Goal: Task Accomplishment & Management: Use online tool/utility

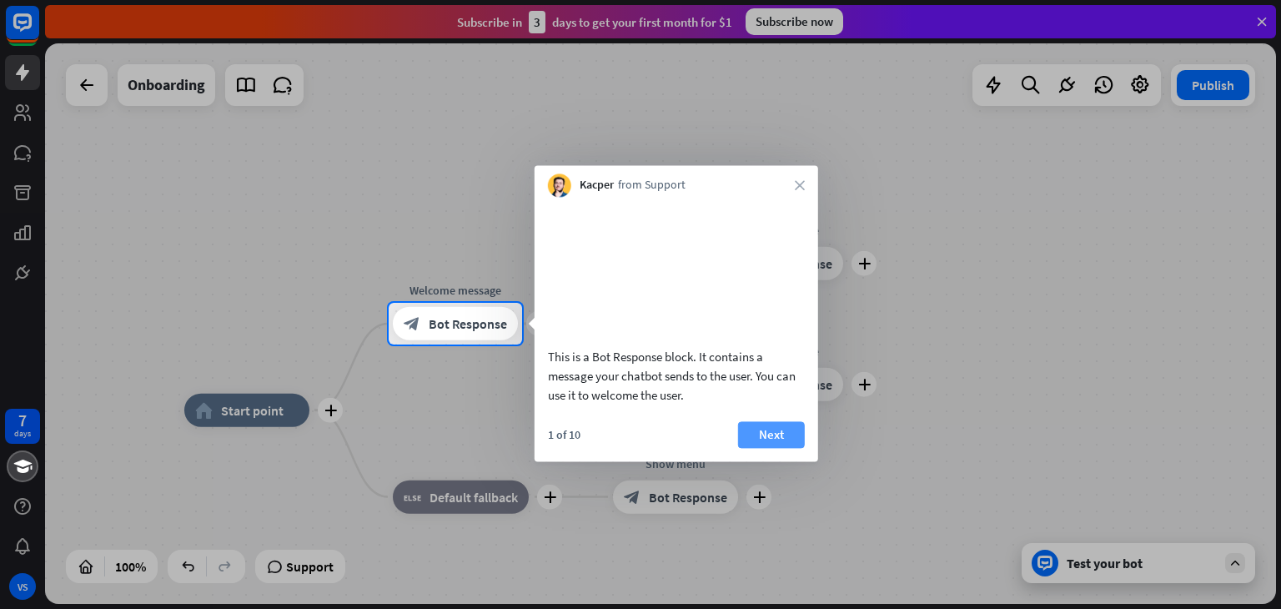
click at [788, 448] on button "Next" at bounding box center [771, 434] width 67 height 27
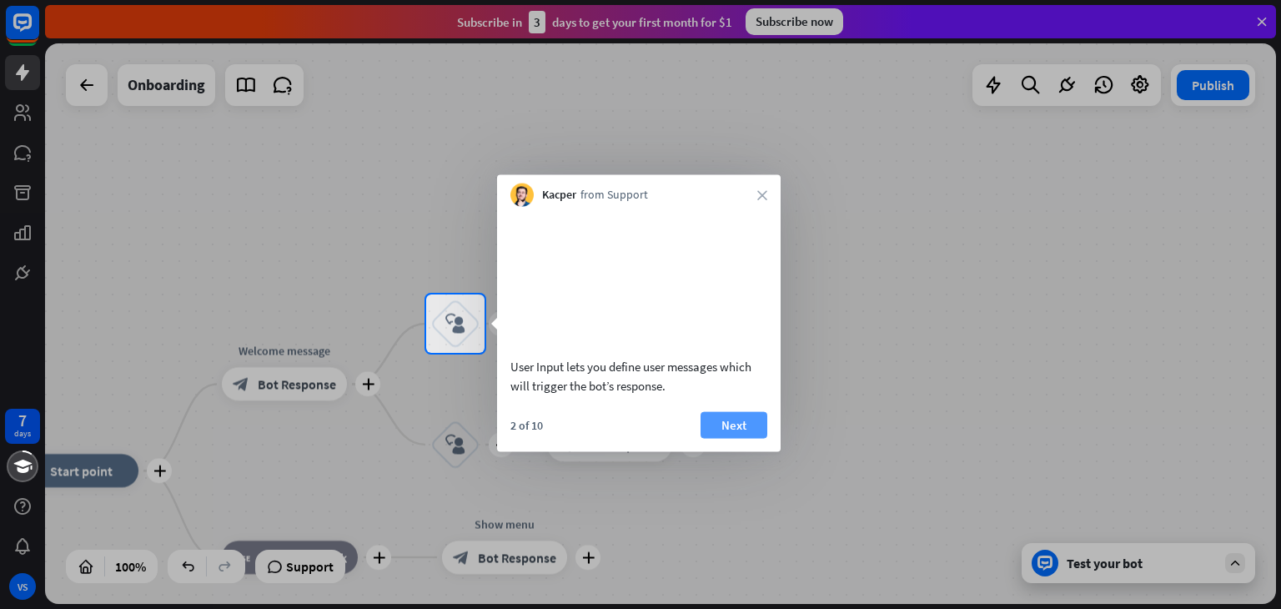
click at [726, 438] on button "Next" at bounding box center [734, 424] width 67 height 27
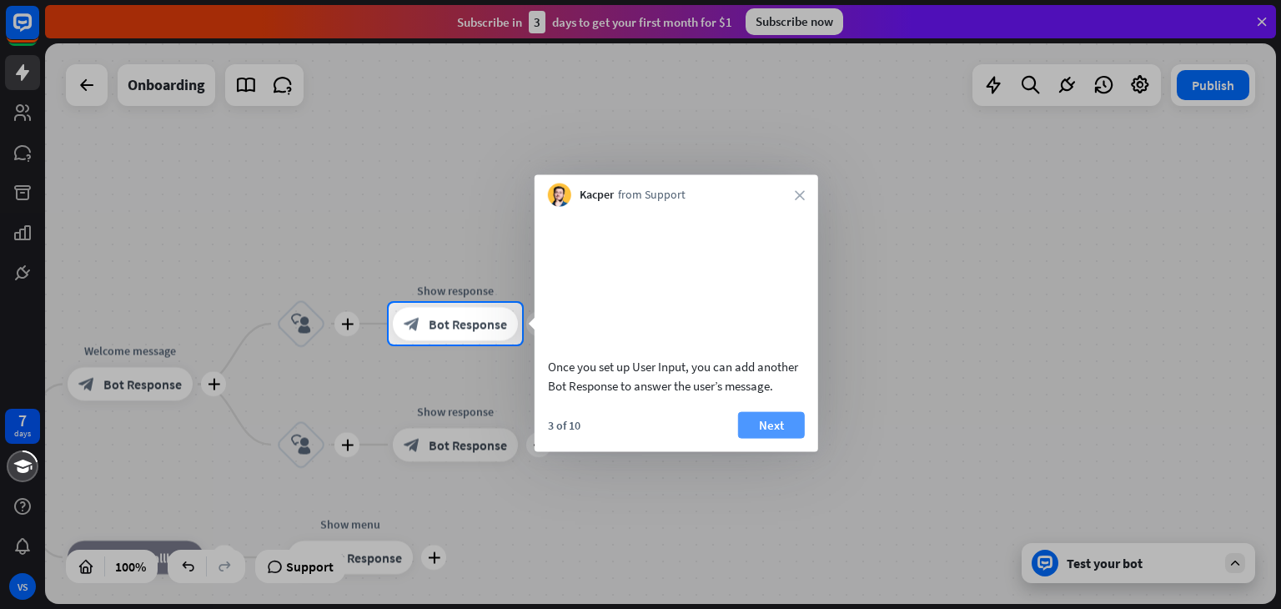
click at [764, 438] on button "Next" at bounding box center [771, 424] width 67 height 27
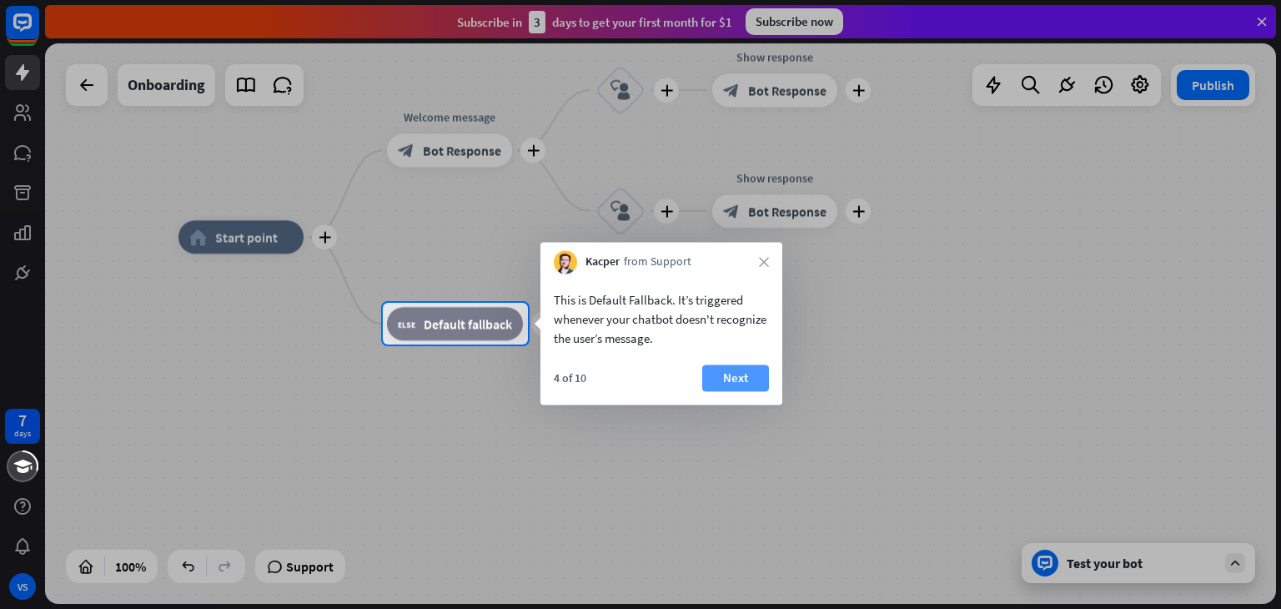
click at [739, 385] on button "Next" at bounding box center [735, 378] width 67 height 27
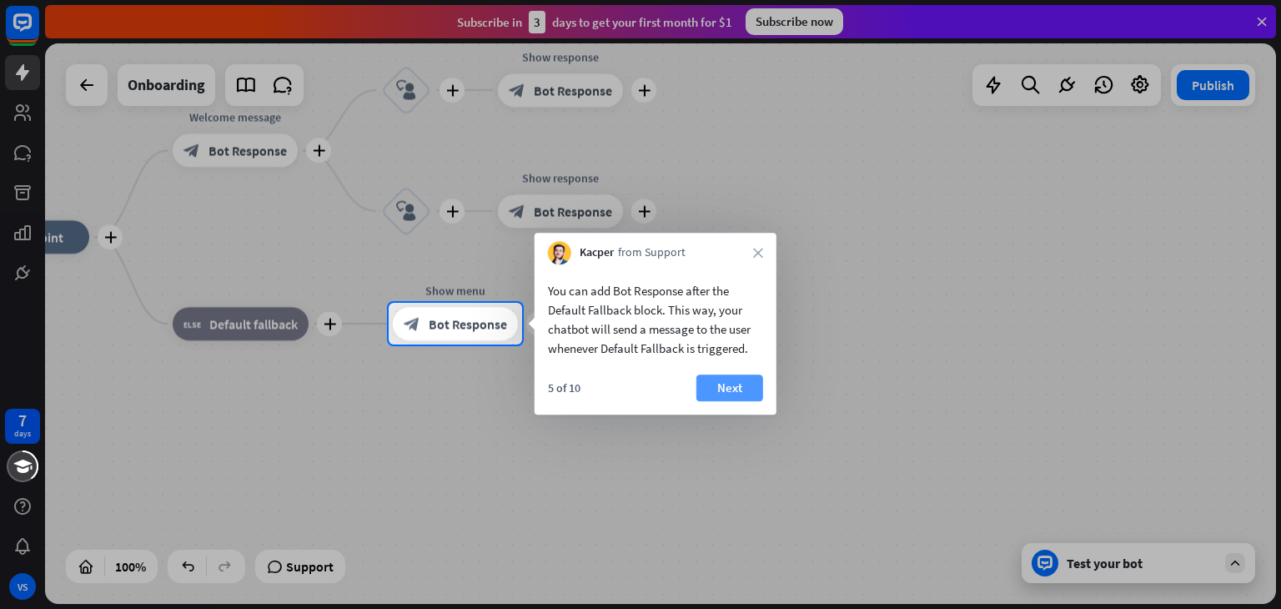
click at [759, 380] on button "Next" at bounding box center [730, 388] width 67 height 27
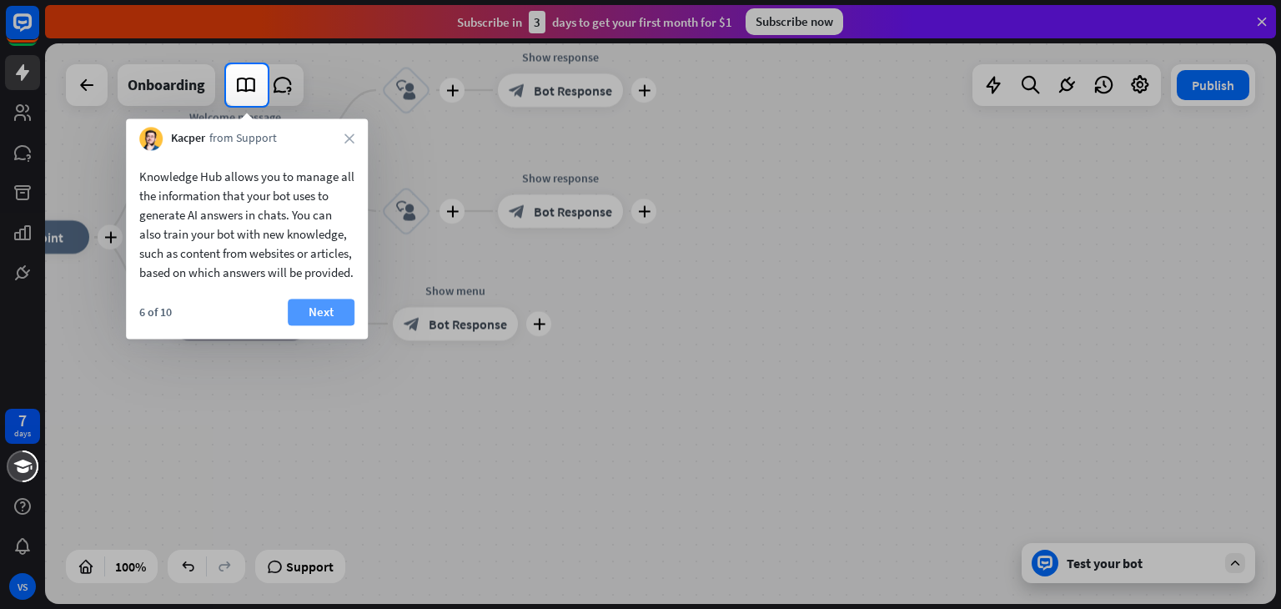
click at [321, 325] on button "Next" at bounding box center [321, 312] width 67 height 27
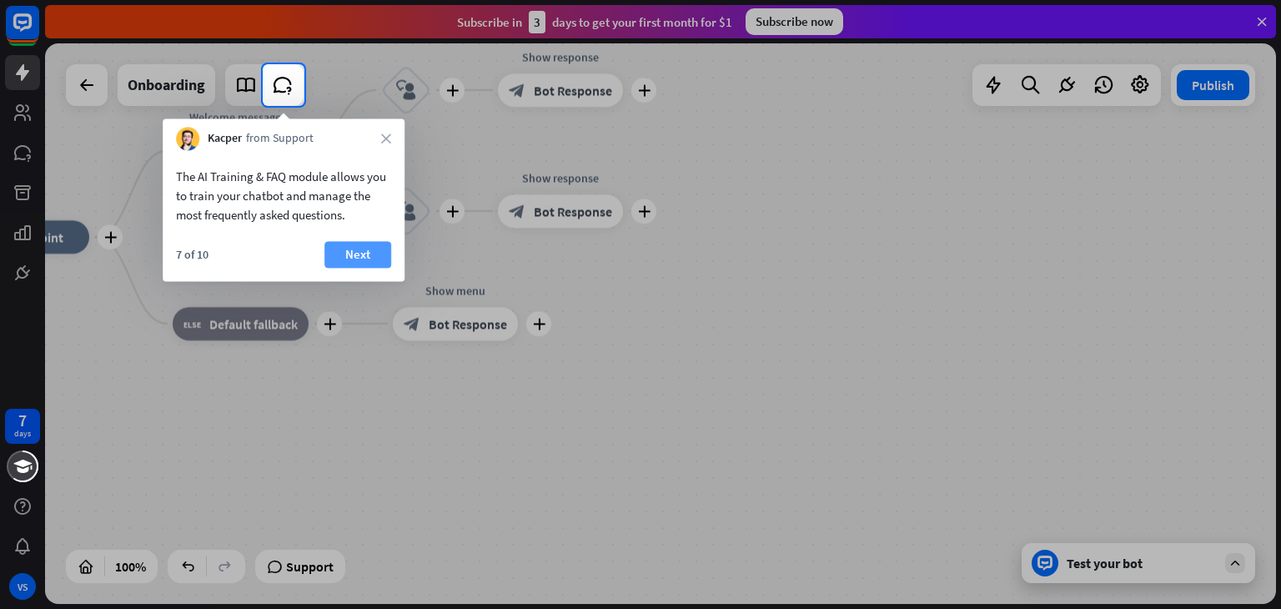
click at [347, 253] on button "Next" at bounding box center [358, 254] width 67 height 27
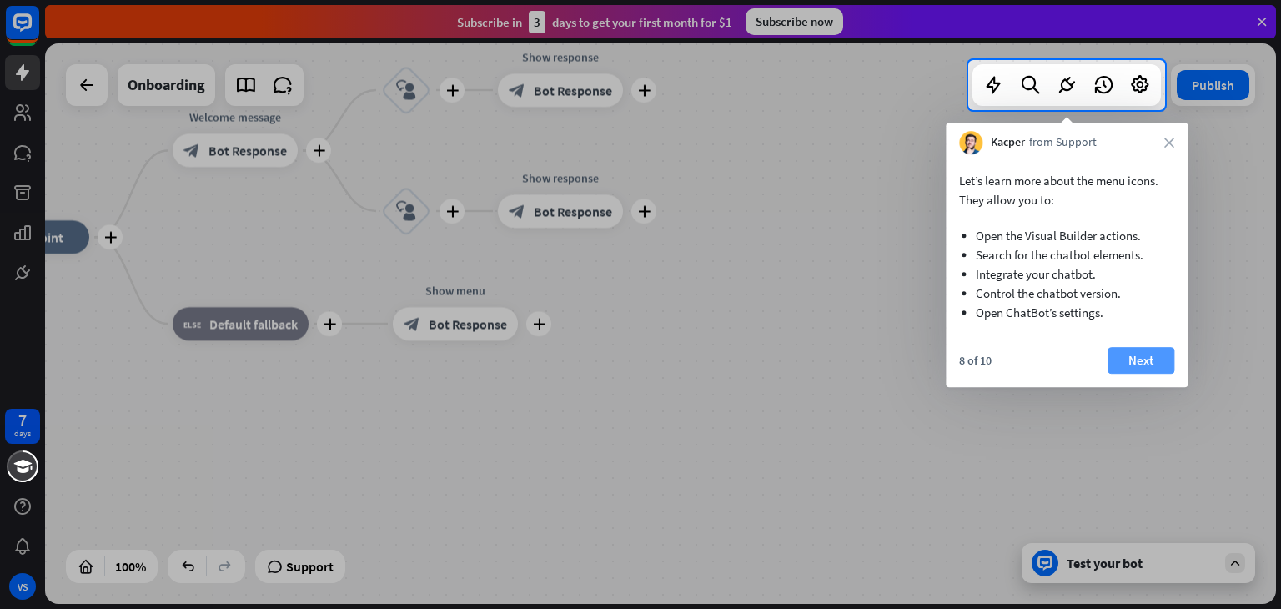
click at [1128, 350] on button "Next" at bounding box center [1141, 360] width 67 height 27
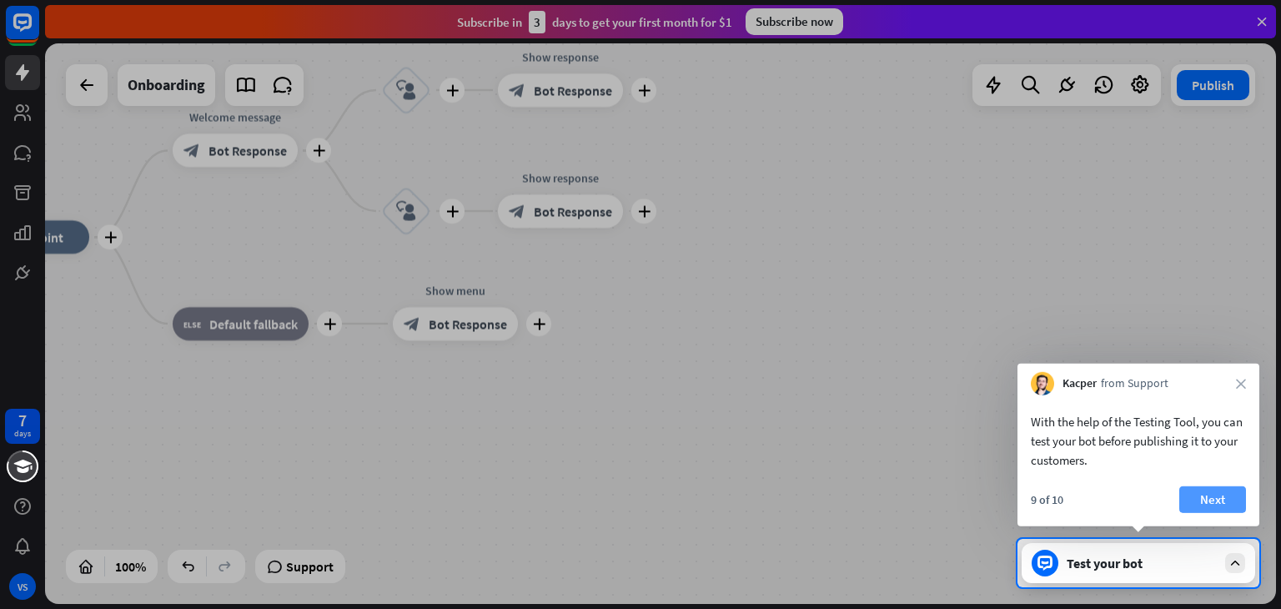
click at [1185, 498] on button "Next" at bounding box center [1213, 499] width 67 height 27
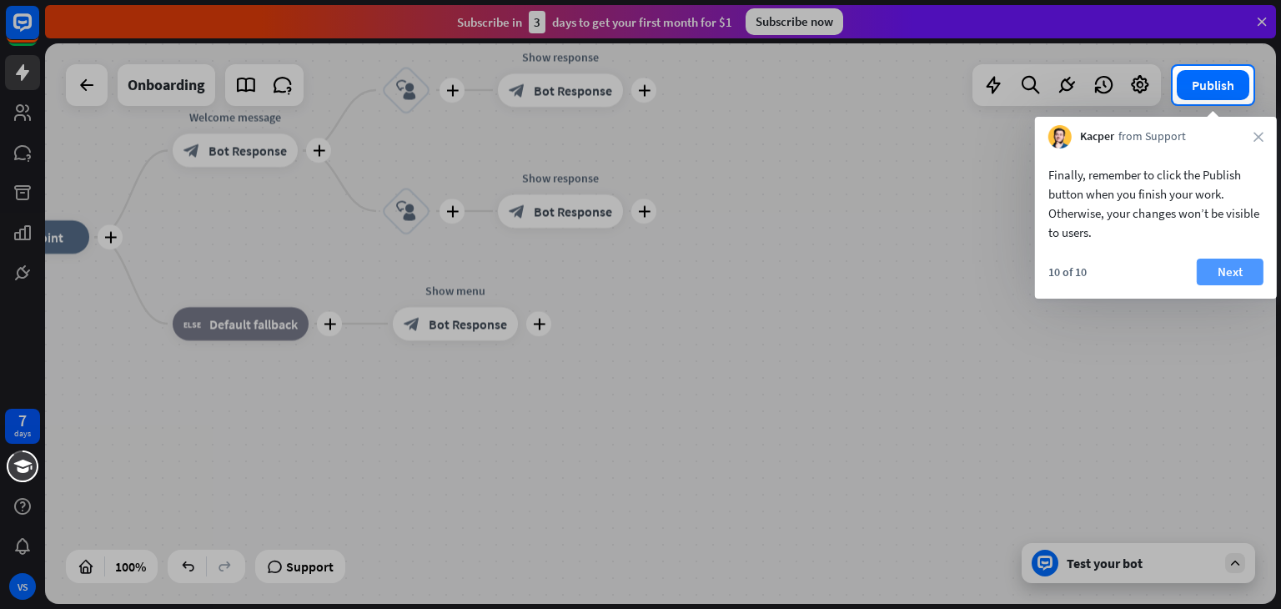
click at [1227, 270] on button "Next" at bounding box center [1230, 272] width 67 height 27
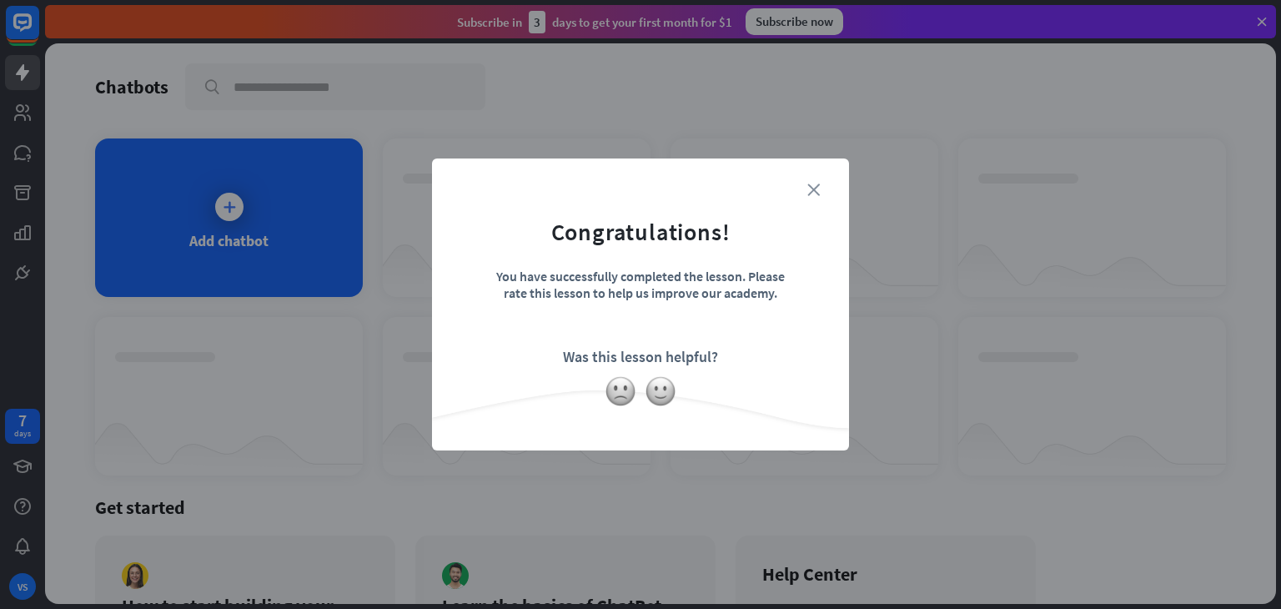
click at [813, 187] on icon "close" at bounding box center [814, 190] width 13 height 13
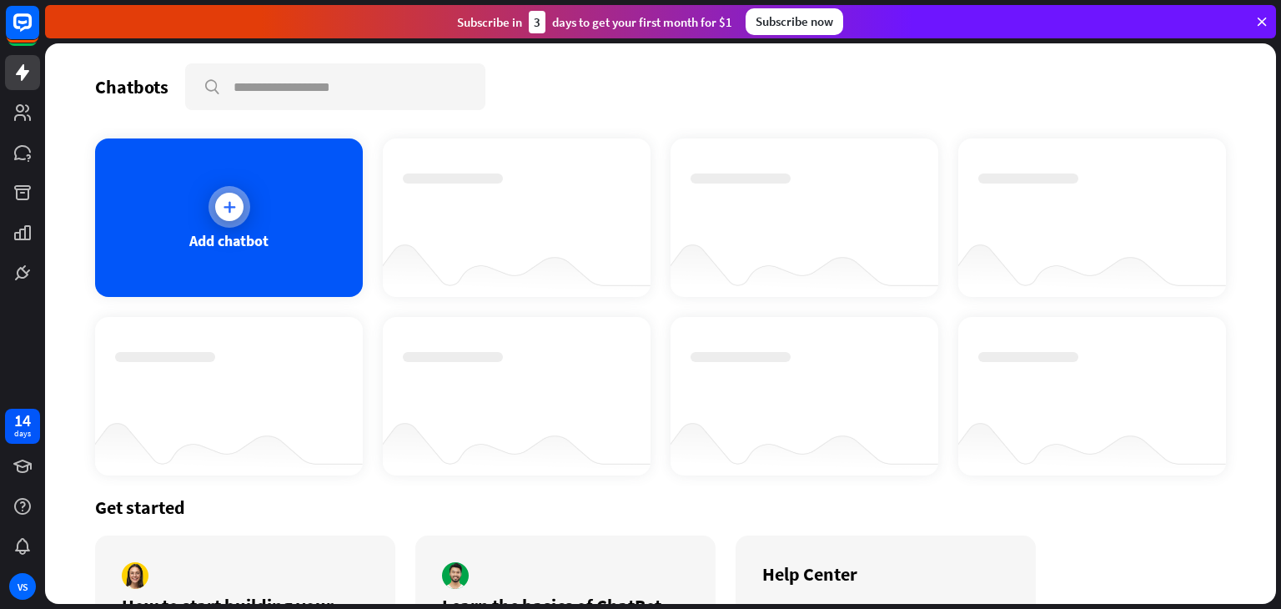
click at [163, 218] on div "Add chatbot" at bounding box center [229, 217] width 268 height 159
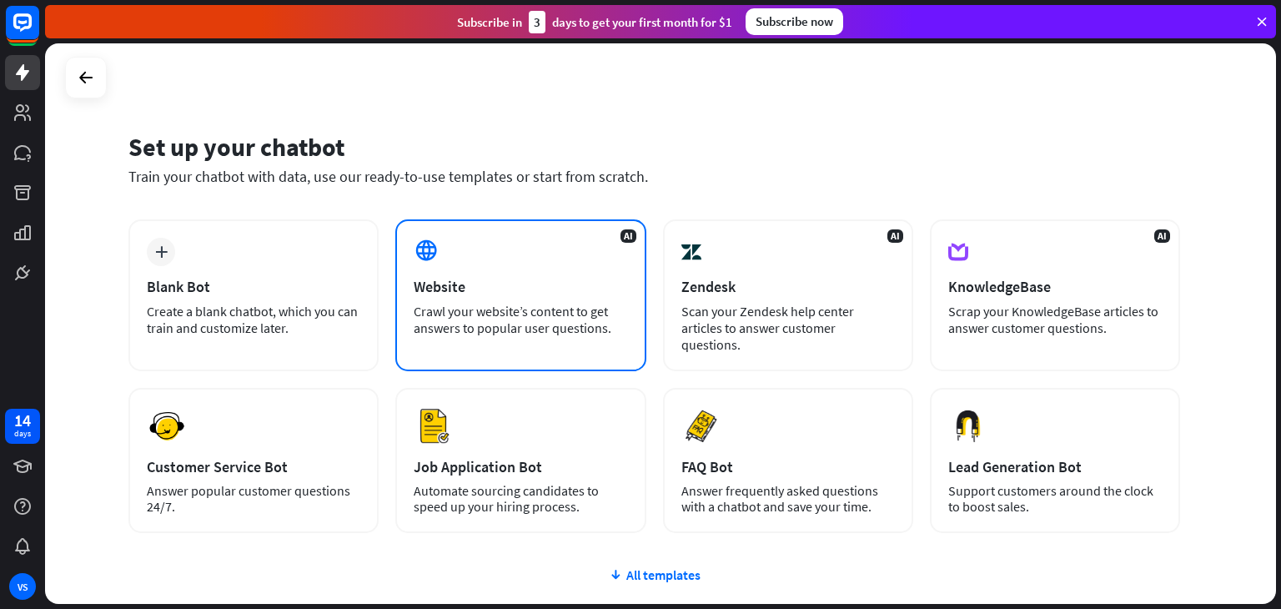
click at [456, 279] on div "Website" at bounding box center [521, 286] width 214 height 19
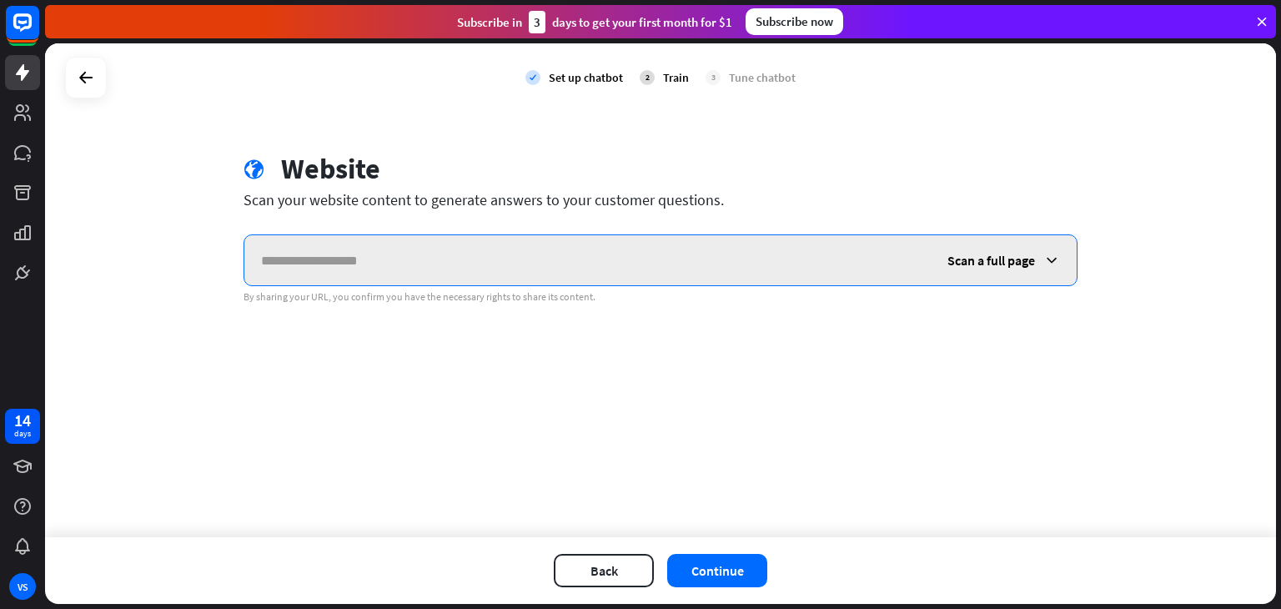
paste input "**********"
type input "**********"
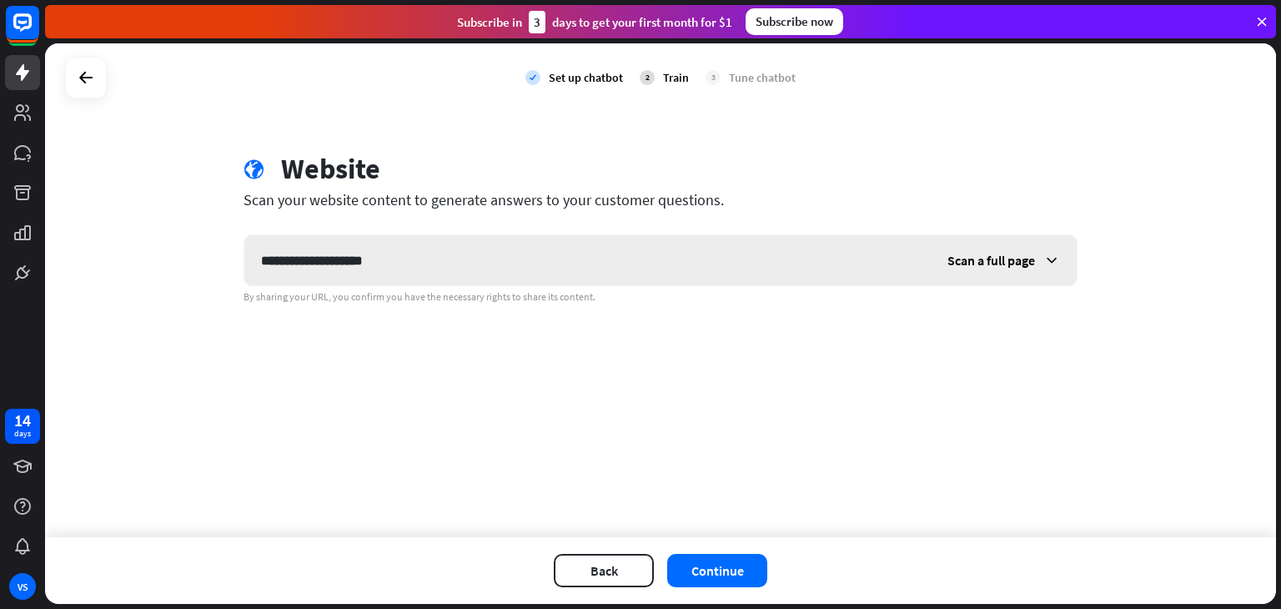
click at [1002, 260] on span "Scan a full page" at bounding box center [992, 260] width 88 height 17
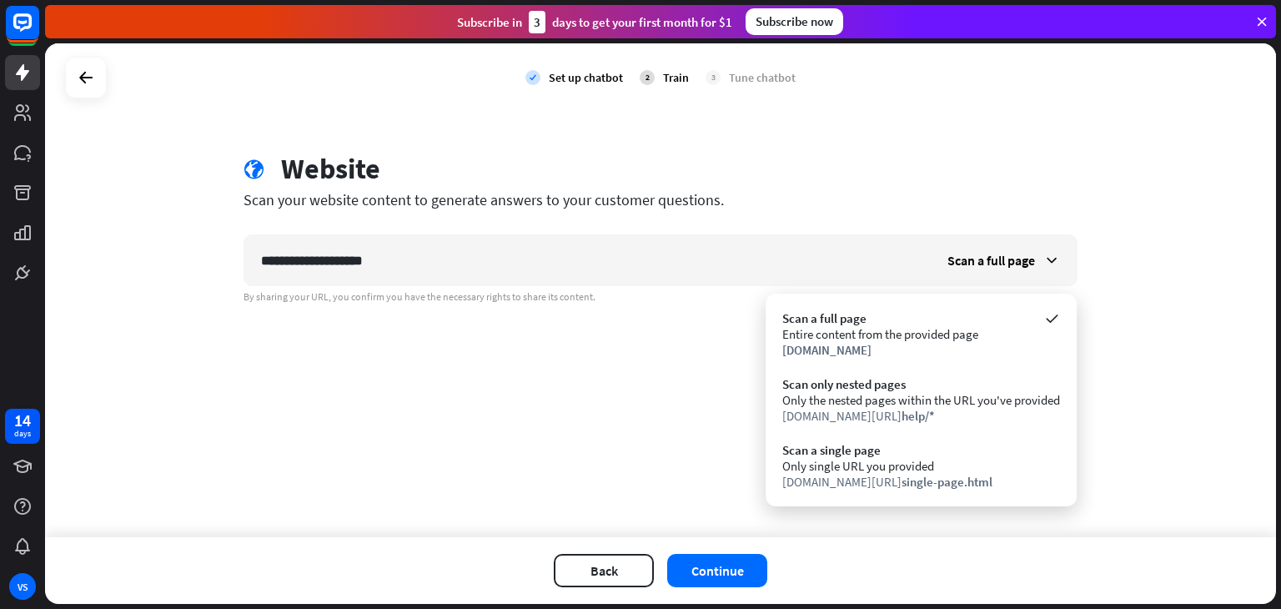
click at [707, 433] on div "**********" at bounding box center [660, 290] width 1231 height 494
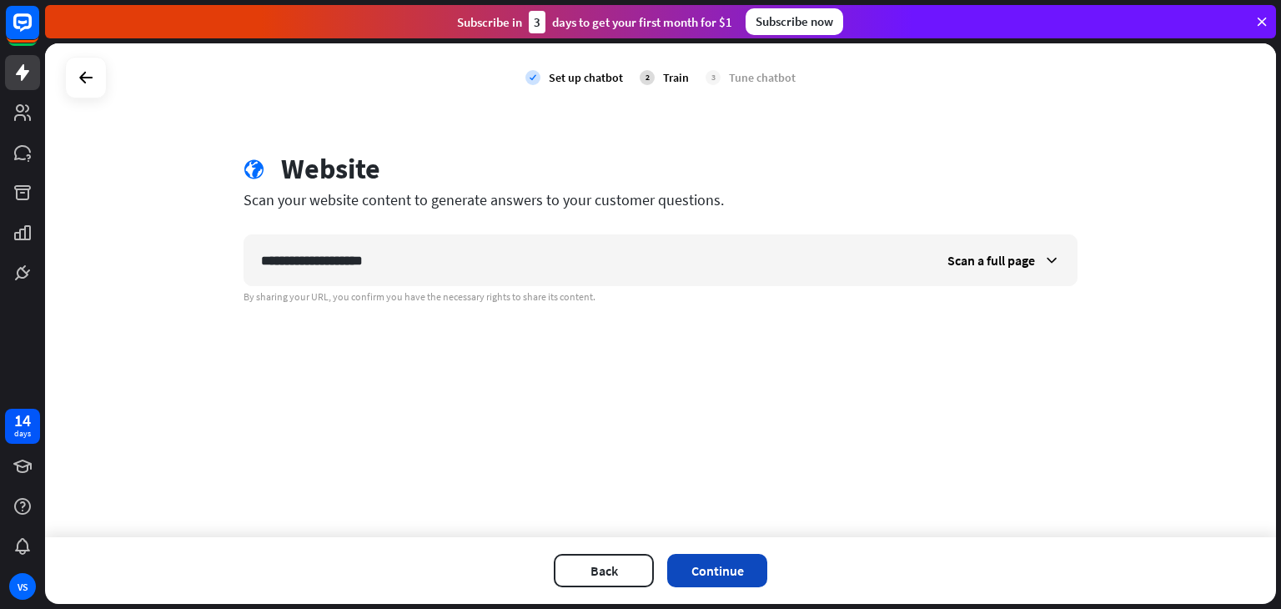
click at [727, 556] on button "Continue" at bounding box center [717, 570] width 100 height 33
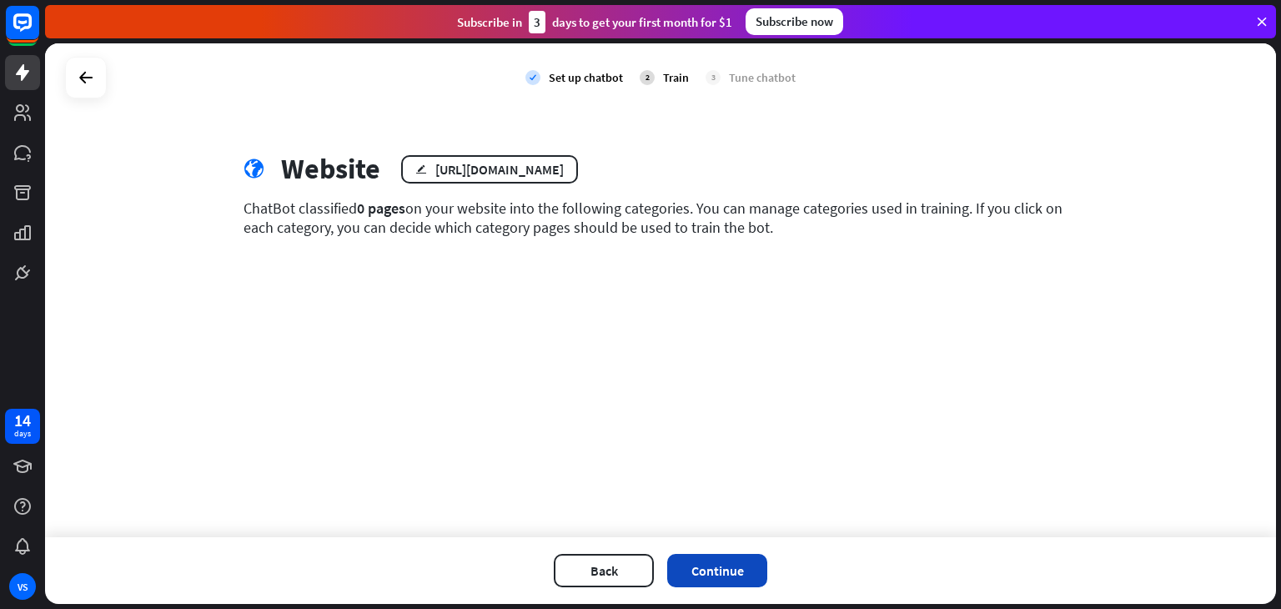
click at [736, 577] on button "Continue" at bounding box center [717, 570] width 100 height 33
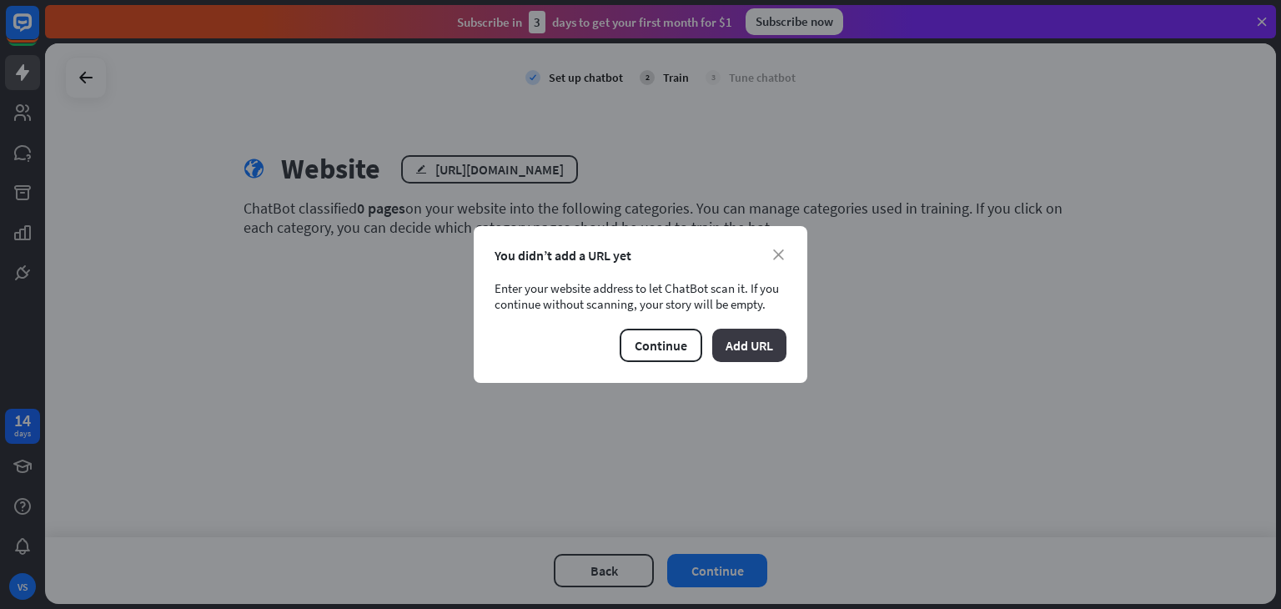
click at [762, 349] on button "Add URL" at bounding box center [749, 345] width 74 height 33
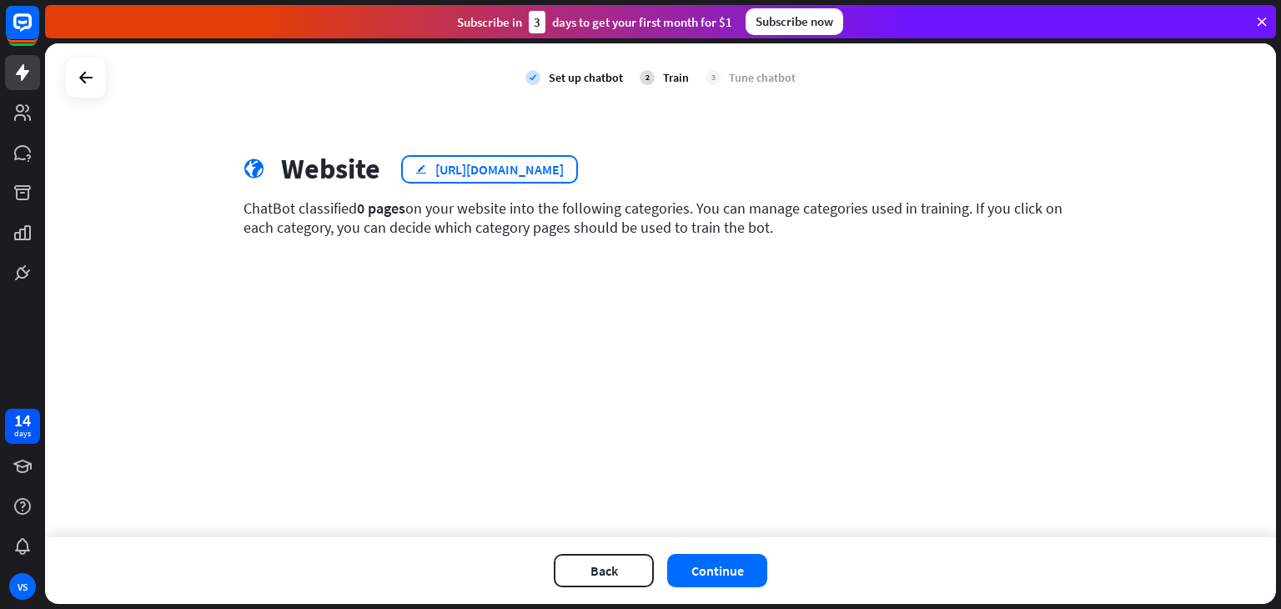
click at [496, 167] on div "[URL][DOMAIN_NAME]" at bounding box center [499, 169] width 128 height 17
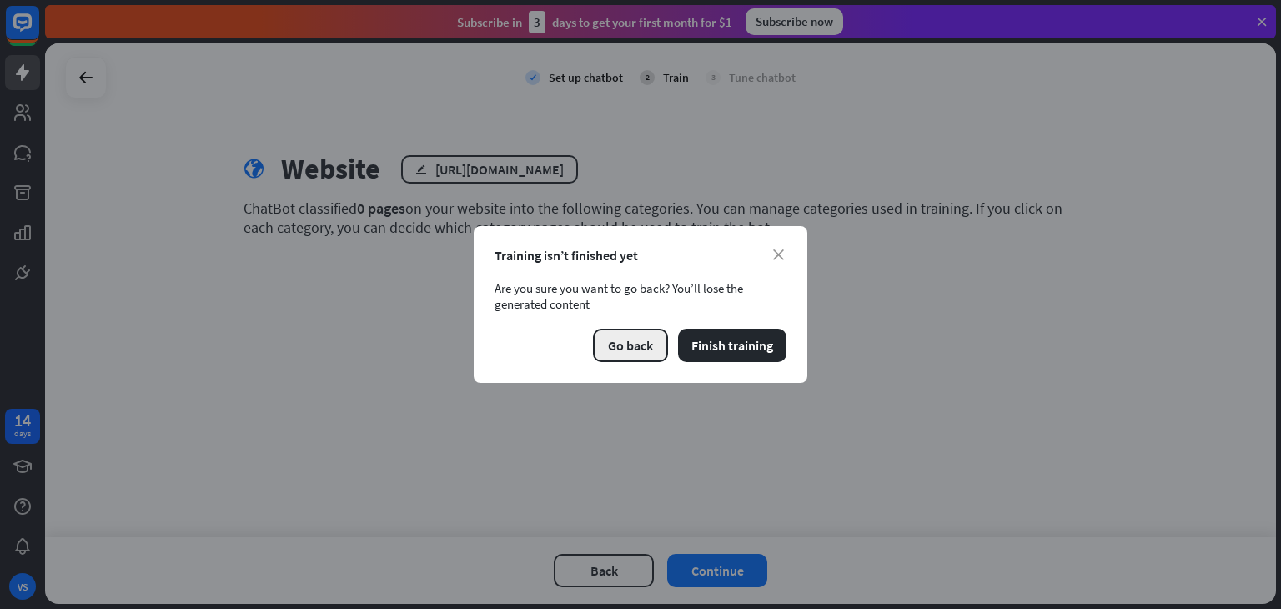
click at [650, 352] on button "Go back" at bounding box center [630, 345] width 75 height 33
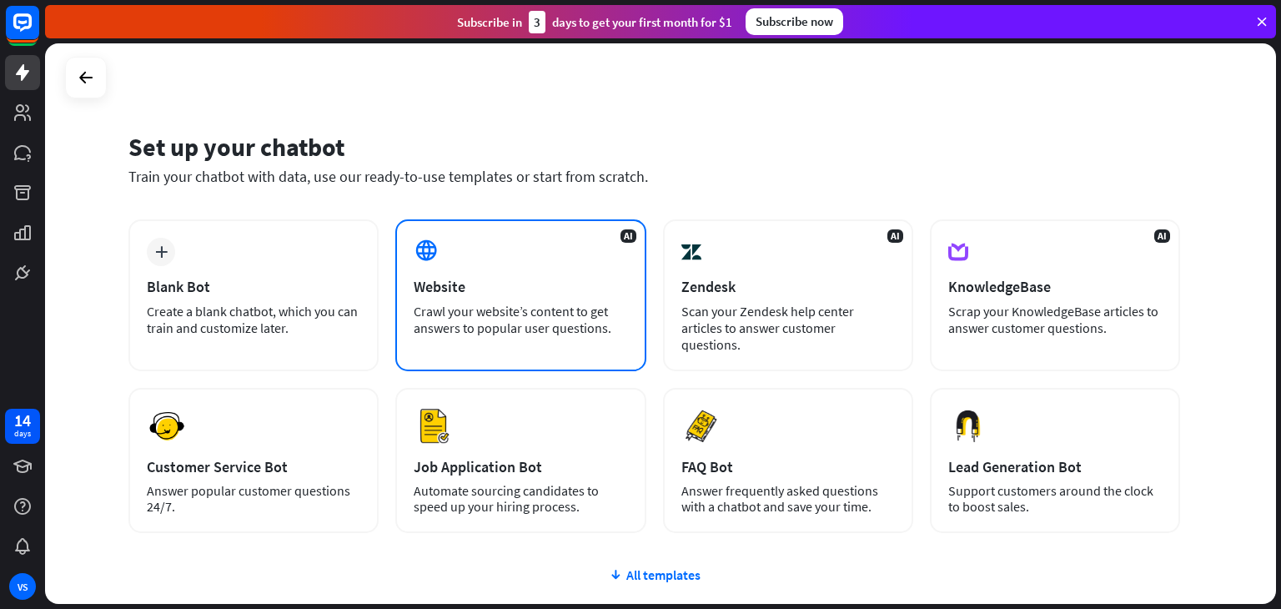
click at [537, 277] on div "Website" at bounding box center [521, 286] width 214 height 19
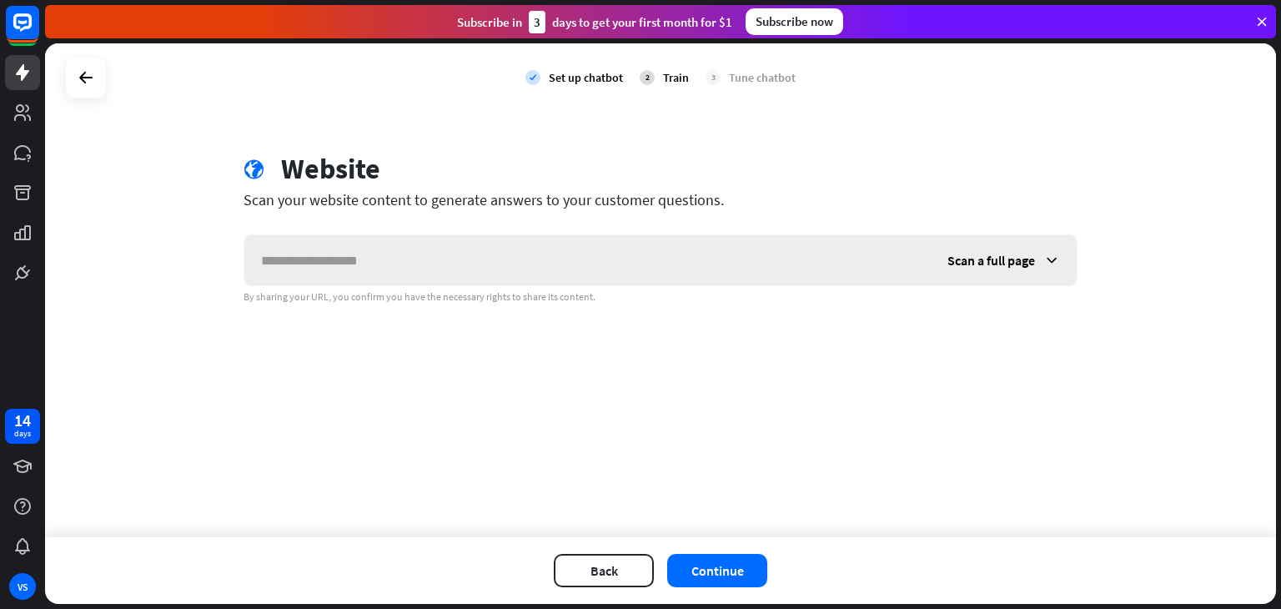
click at [523, 271] on input "text" at bounding box center [587, 260] width 687 height 50
click at [1043, 264] on div "Scan a full page" at bounding box center [1004, 260] width 146 height 50
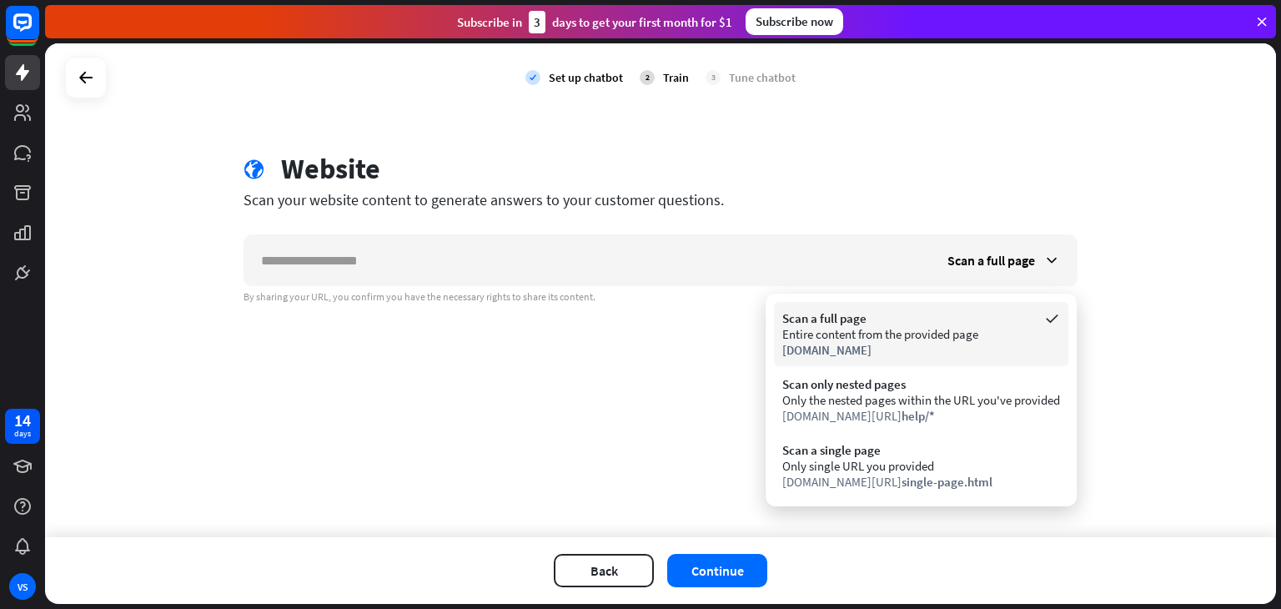
click at [919, 343] on div "[DOMAIN_NAME]" at bounding box center [922, 350] width 278 height 16
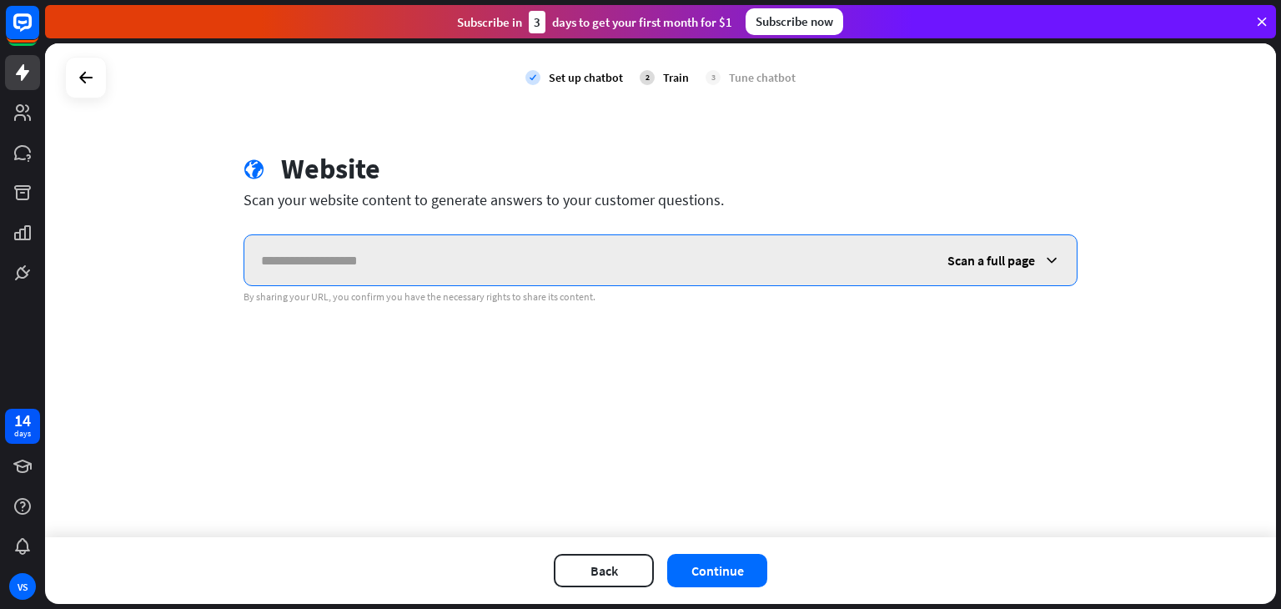
click at [597, 259] on input "text" at bounding box center [587, 260] width 687 height 50
click at [560, 241] on input "text" at bounding box center [587, 260] width 687 height 50
paste input "**********"
type input "**********"
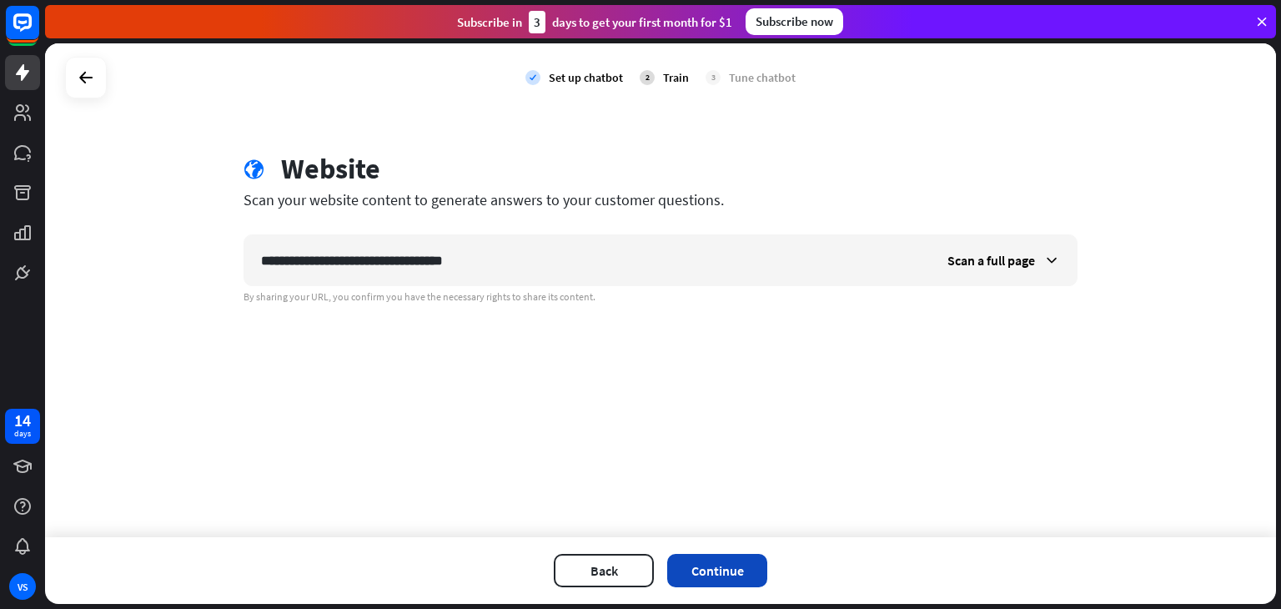
click at [731, 571] on button "Continue" at bounding box center [717, 570] width 100 height 33
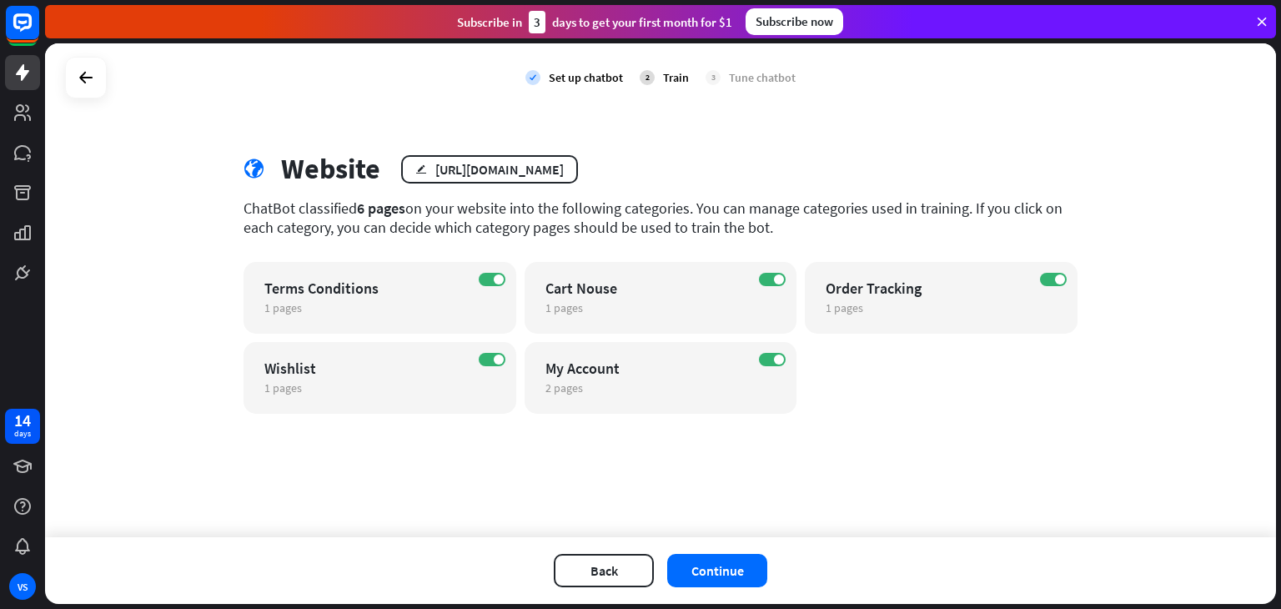
click at [734, 588] on div "Back Continue" at bounding box center [660, 570] width 1231 height 67
click at [721, 566] on button "Continue" at bounding box center [717, 570] width 100 height 33
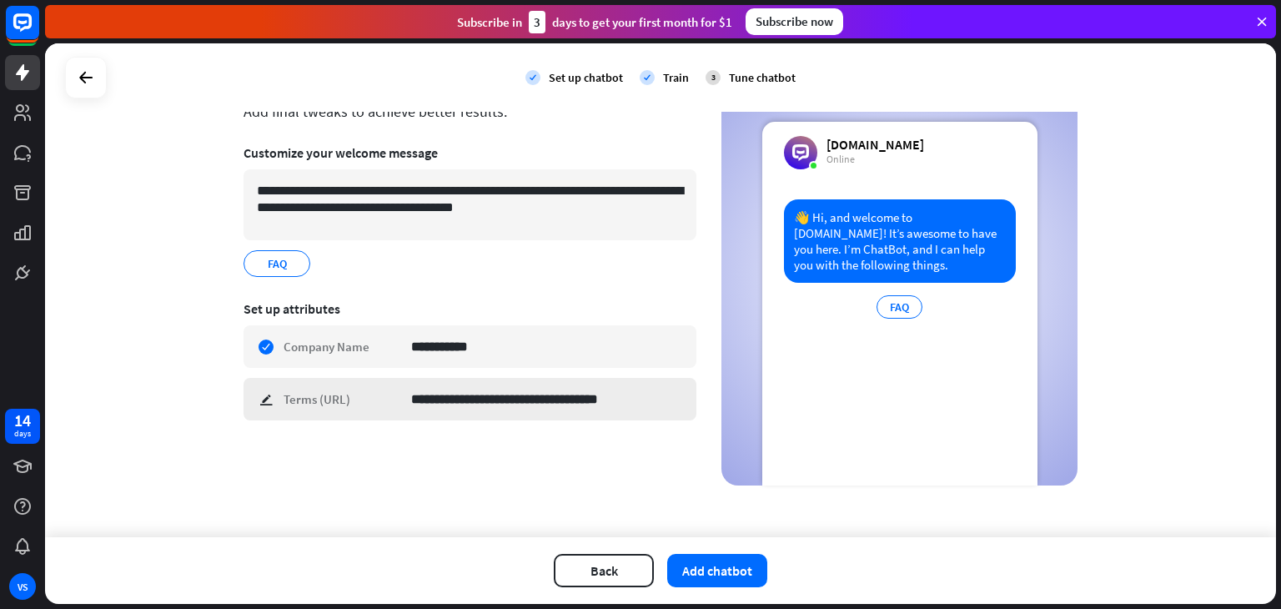
scroll to position [92, 0]
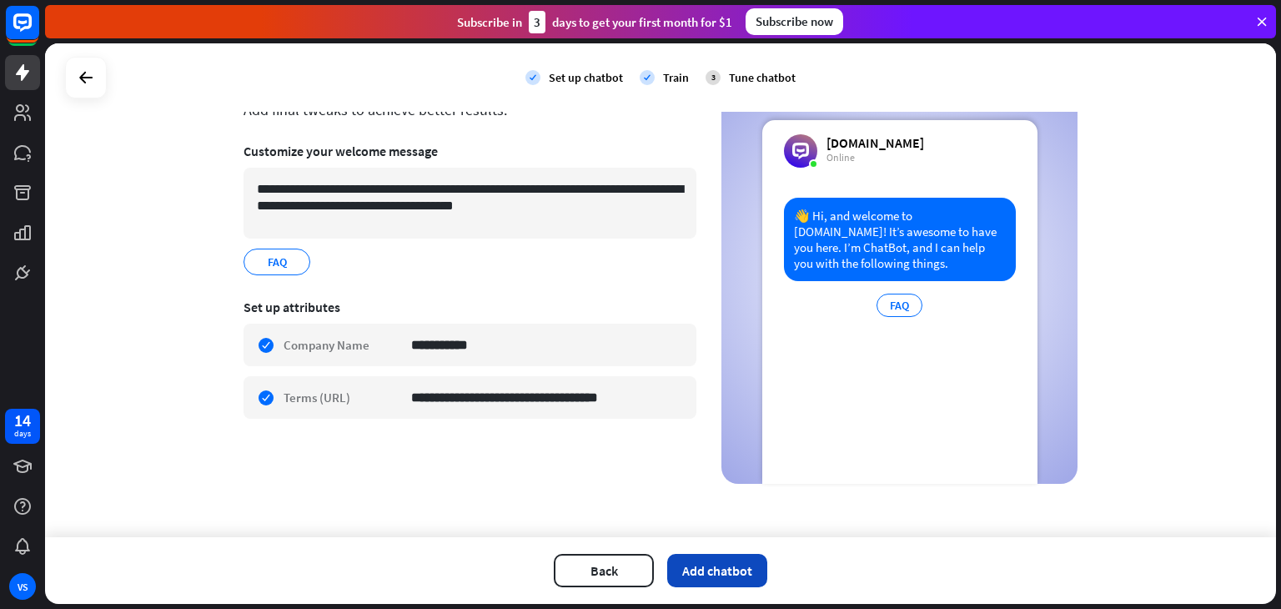
click at [711, 567] on button "Add chatbot" at bounding box center [717, 570] width 100 height 33
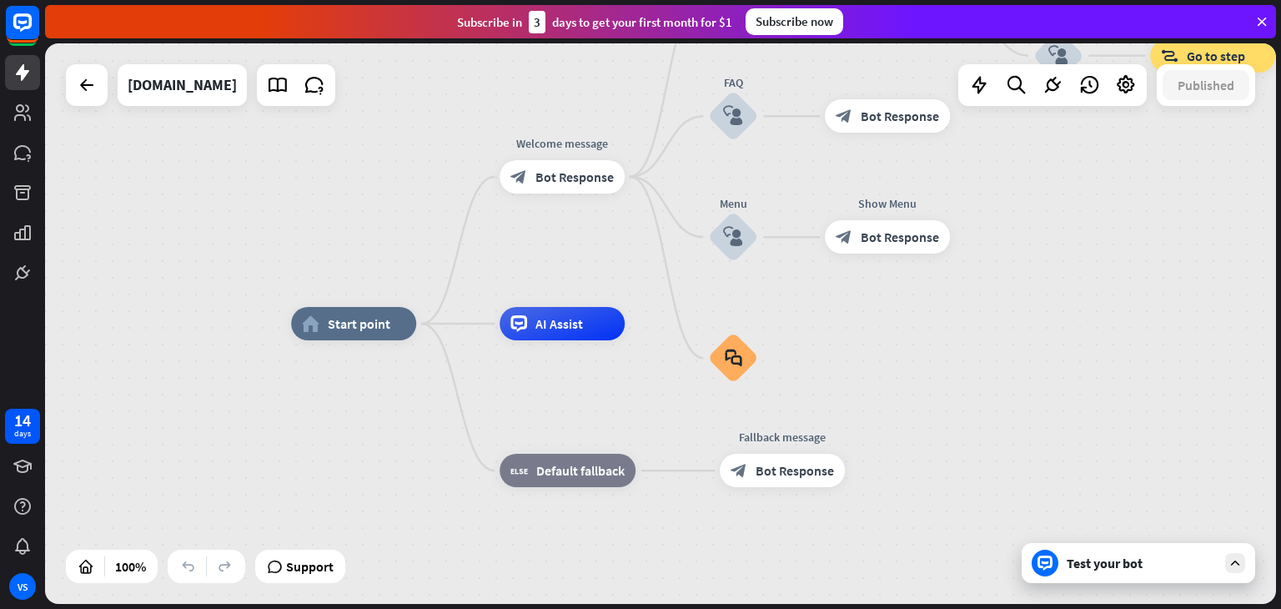
click at [1091, 567] on div "Test your bot" at bounding box center [1142, 563] width 150 height 17
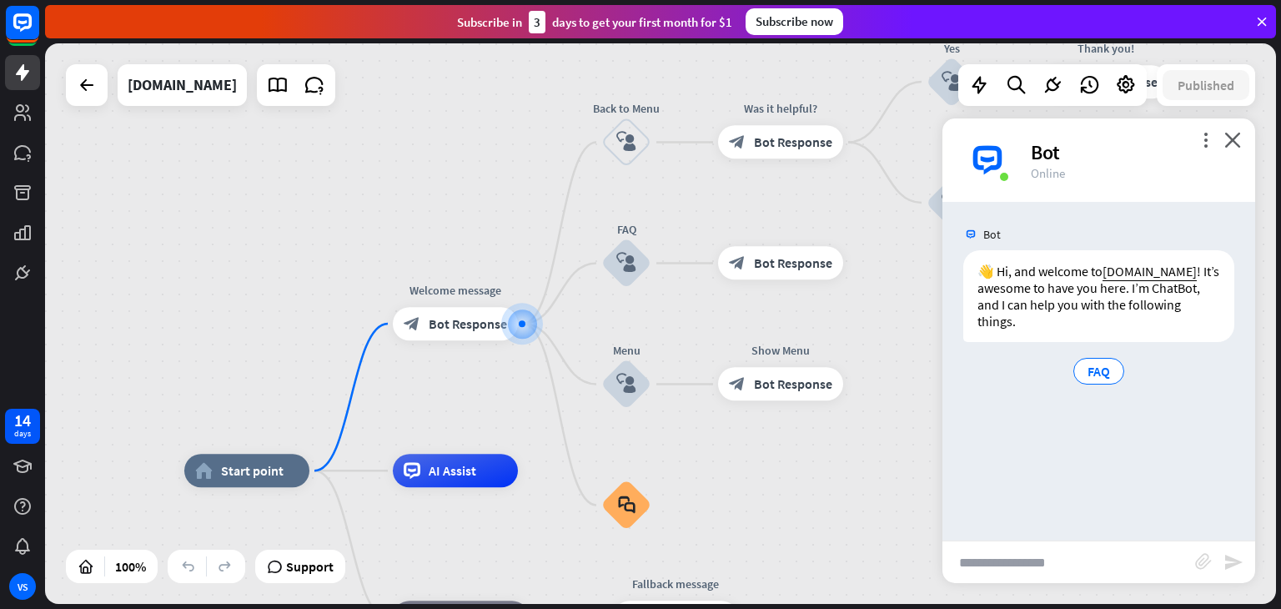
click at [1037, 552] on input "text" at bounding box center [1069, 562] width 253 height 42
type input "**********"
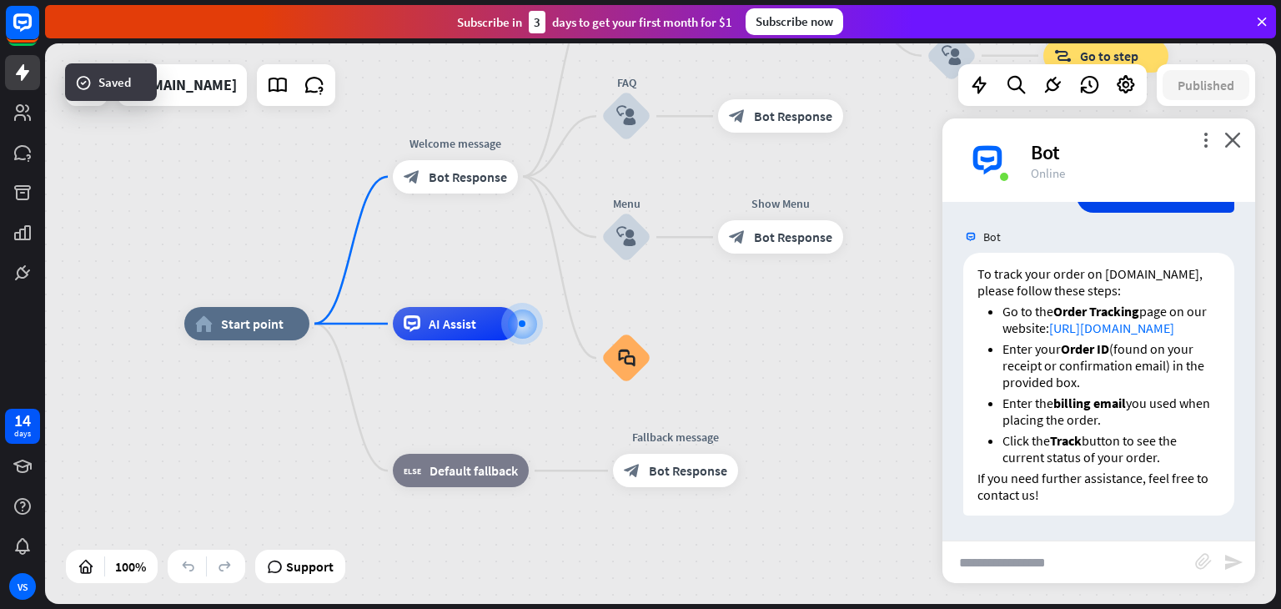
scroll to position [244, 0]
click at [1237, 141] on icon "close" at bounding box center [1233, 140] width 17 height 16
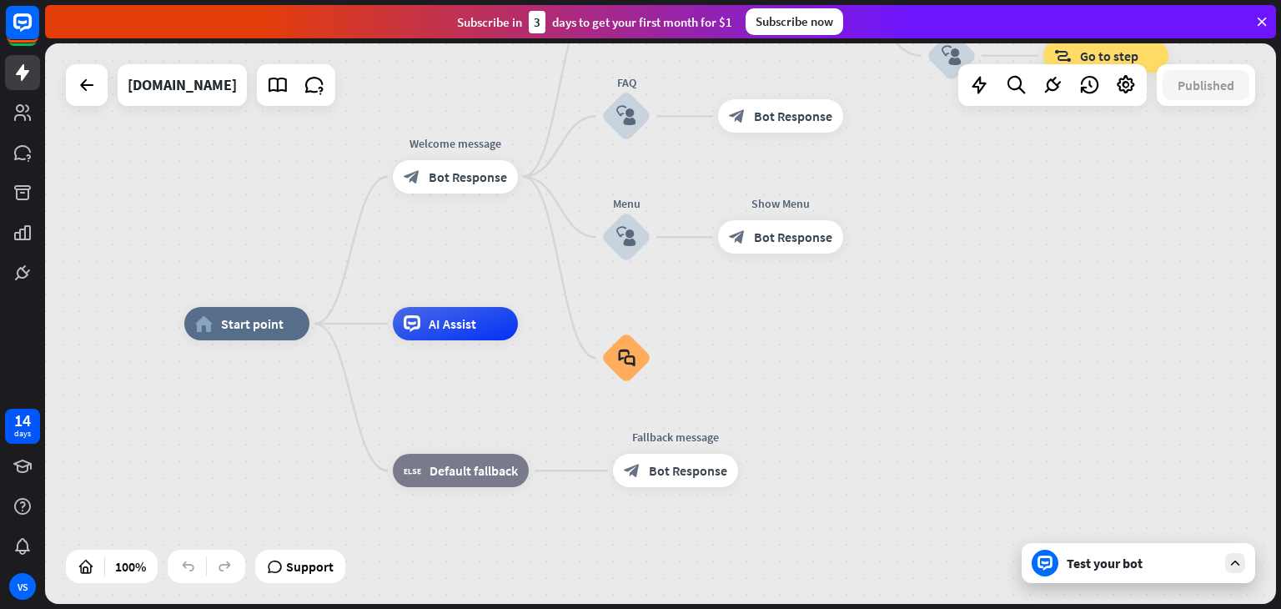
click at [974, 298] on div "home_2 Start point Welcome message block_bot_response Bot Response Back to Menu…" at bounding box center [660, 323] width 1231 height 561
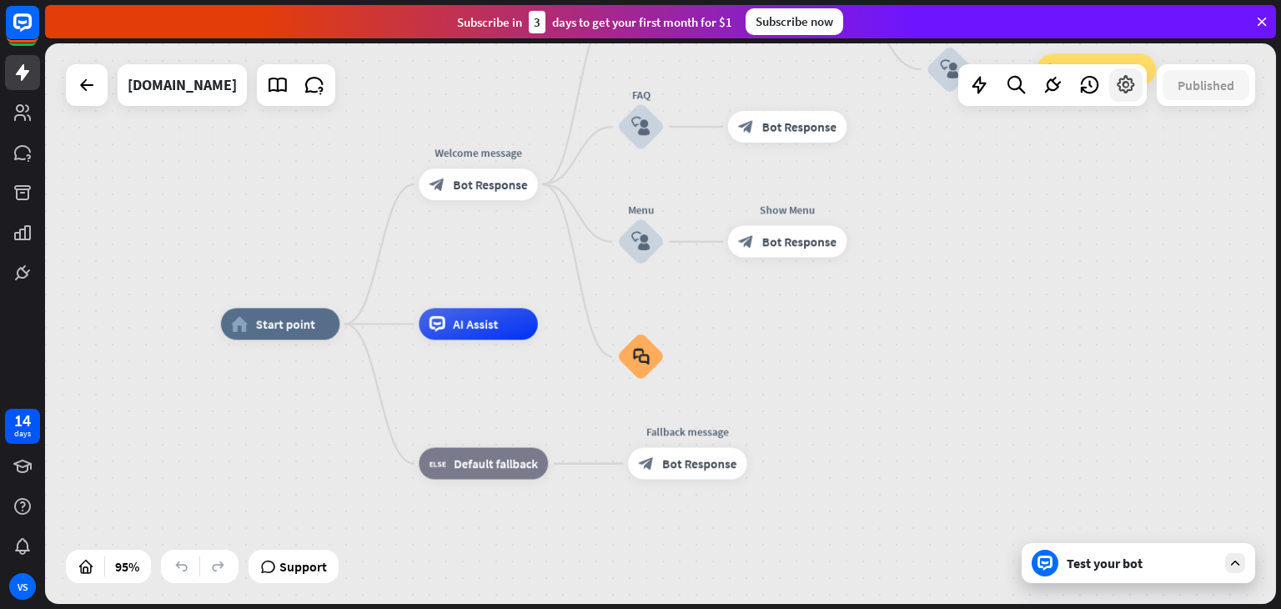
click at [1124, 79] on icon at bounding box center [1126, 85] width 22 height 22
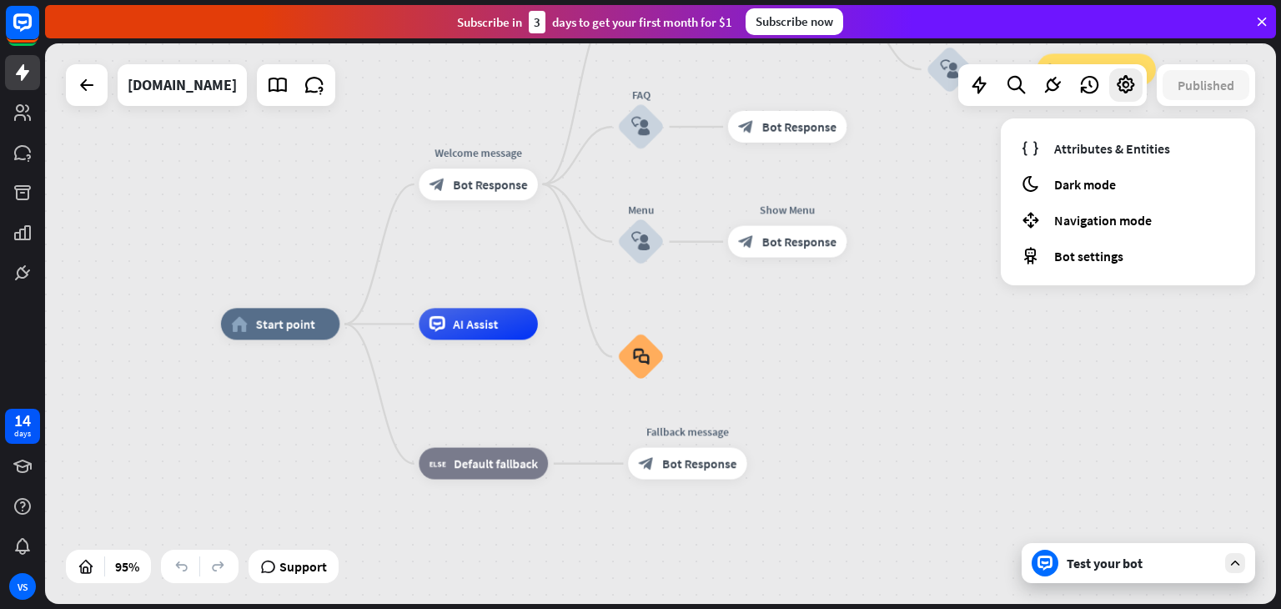
click at [874, 325] on div "home_2 Start point Welcome message block_bot_response Bot Response Back to Menu…" at bounding box center [806, 590] width 1170 height 532
click at [511, 195] on div "block_bot_response Bot Response" at bounding box center [478, 185] width 118 height 32
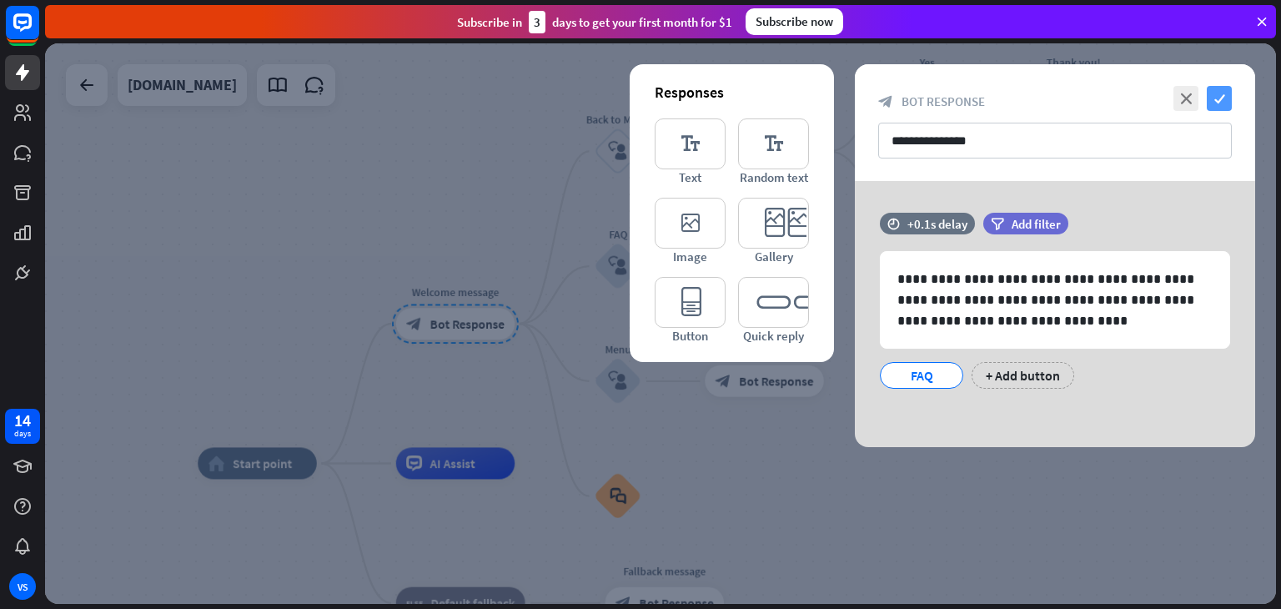
click at [1215, 97] on icon "check" at bounding box center [1219, 98] width 25 height 25
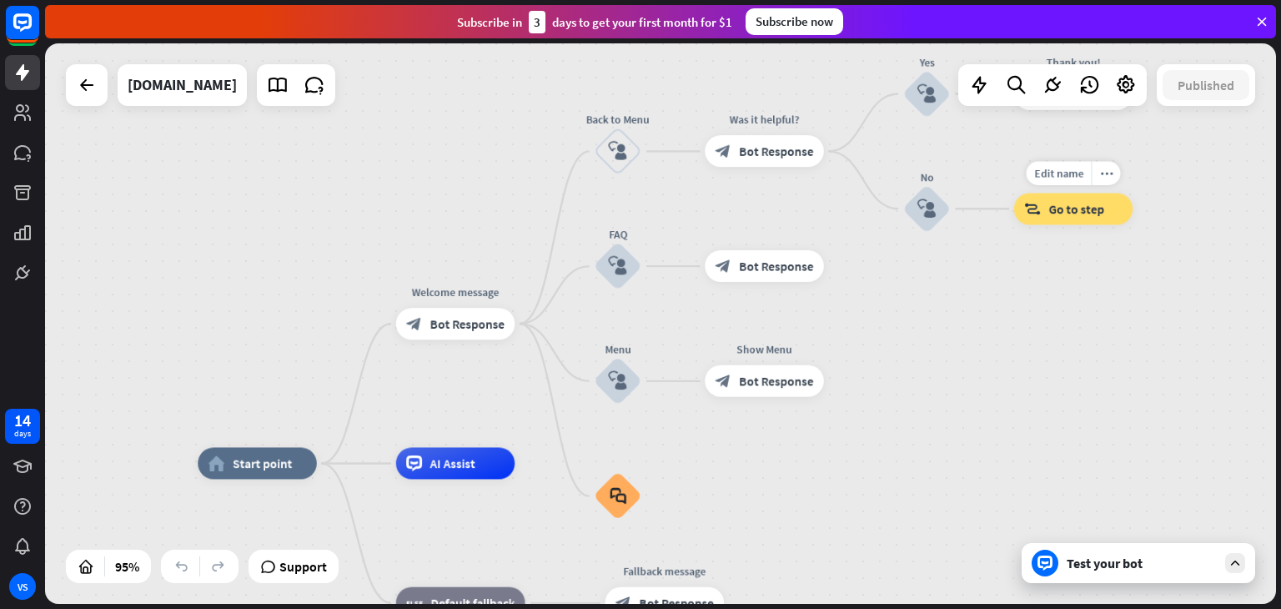
click at [1083, 215] on span "Go to step" at bounding box center [1076, 209] width 55 height 16
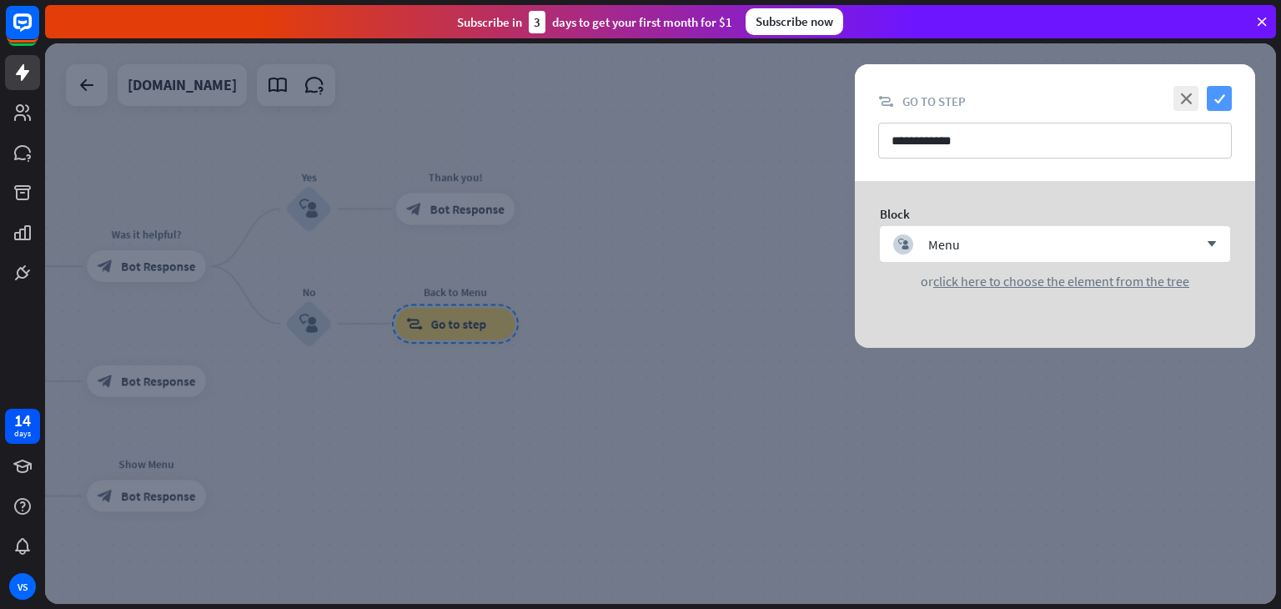
click at [1218, 101] on icon "check" at bounding box center [1219, 98] width 25 height 25
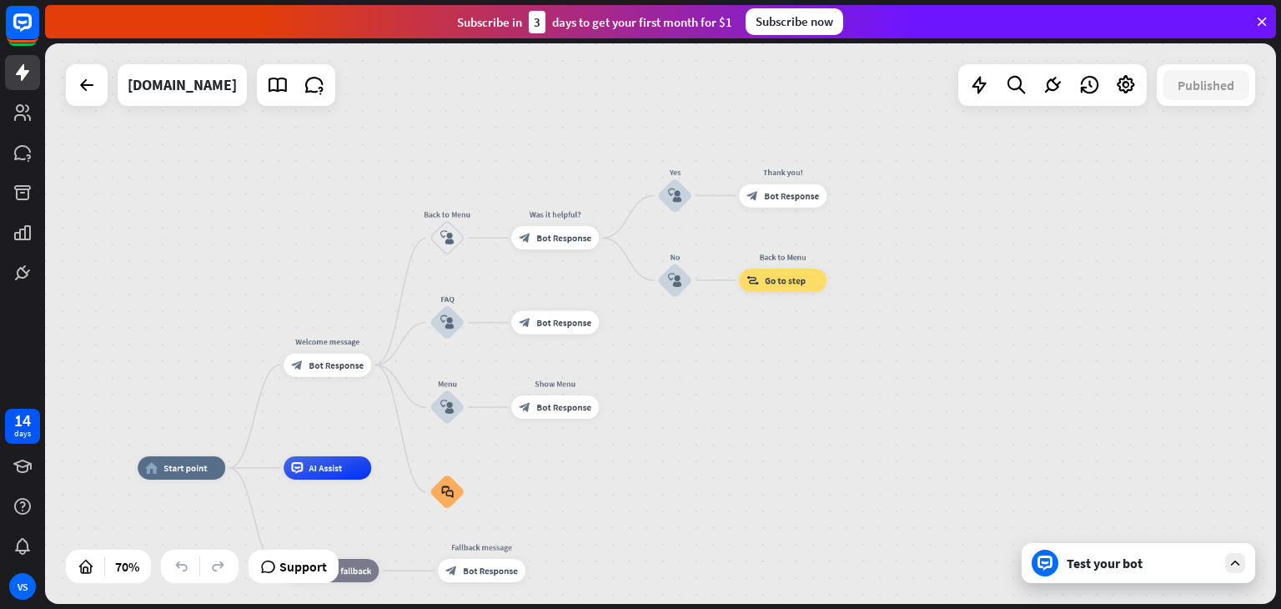
drag, startPoint x: 501, startPoint y: 425, endPoint x: 811, endPoint y: 410, distance: 310.7
click at [811, 410] on div "home_2 Start point Welcome message block_bot_response Bot Response Back to Menu…" at bounding box center [660, 323] width 1231 height 561
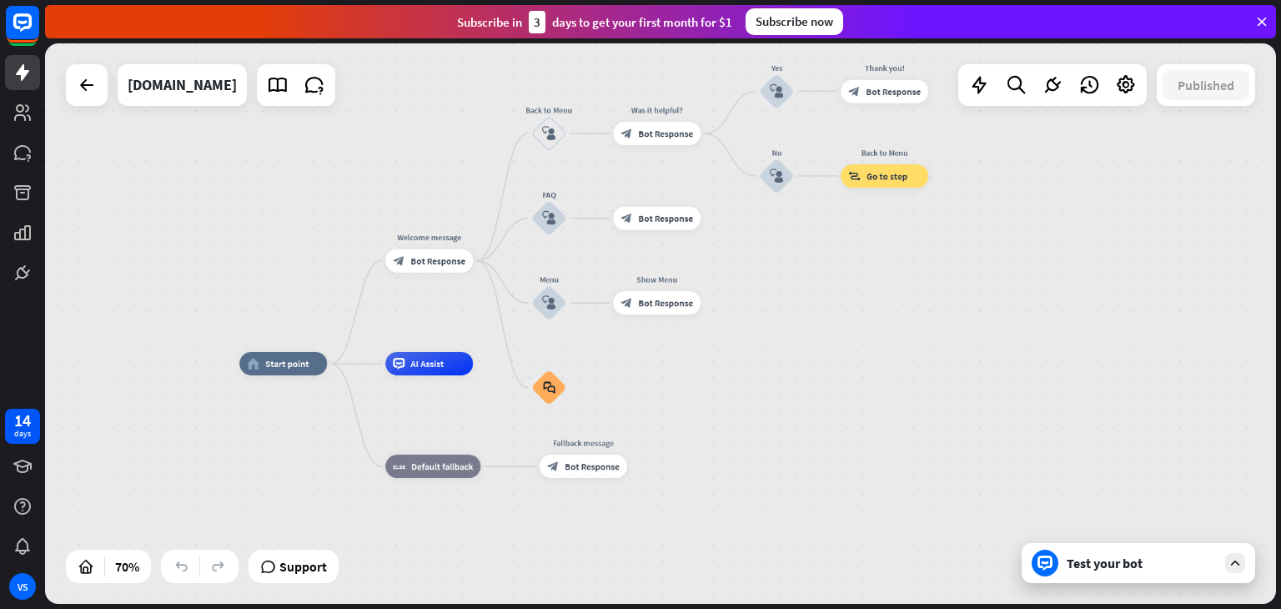
drag, startPoint x: 703, startPoint y: 414, endPoint x: 828, endPoint y: 284, distance: 179.4
click at [833, 279] on div "home_2 Start point Welcome message block_bot_response Bot Response Back to Menu…" at bounding box center [660, 323] width 1231 height 561
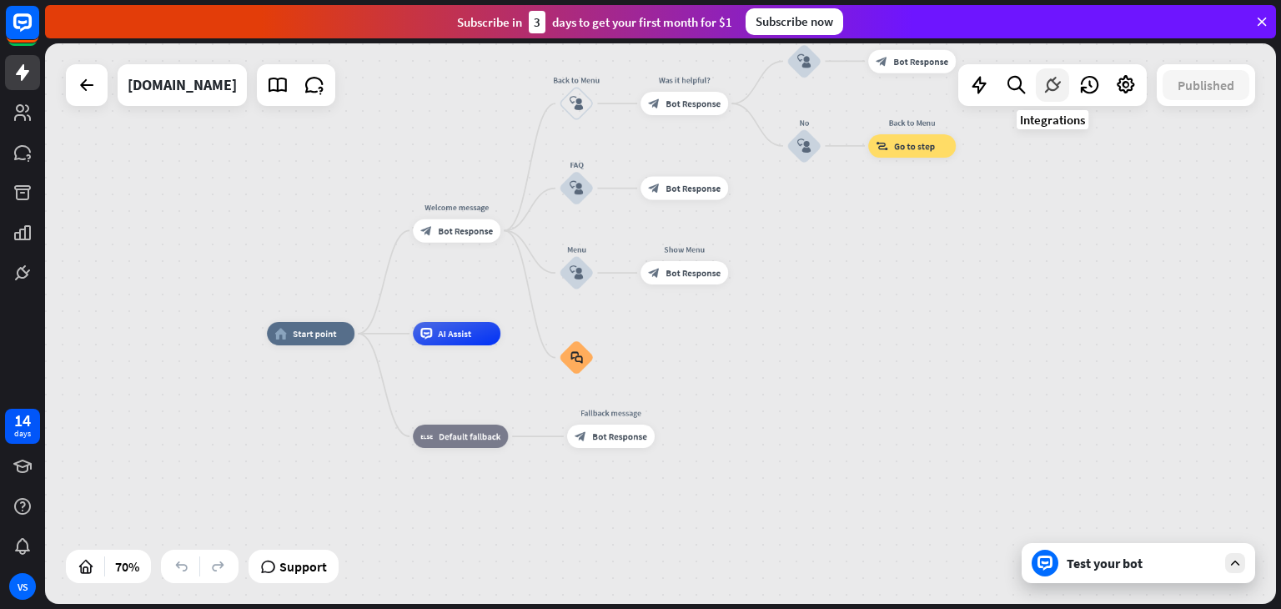
click at [1054, 84] on icon at bounding box center [1053, 85] width 22 height 22
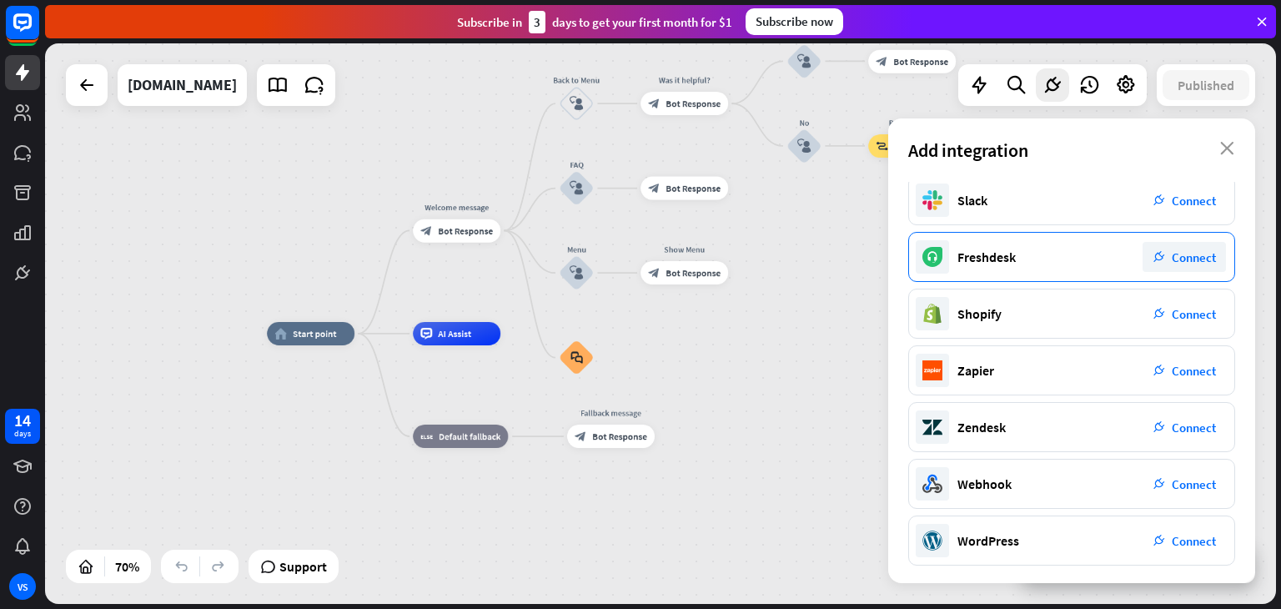
scroll to position [236, 0]
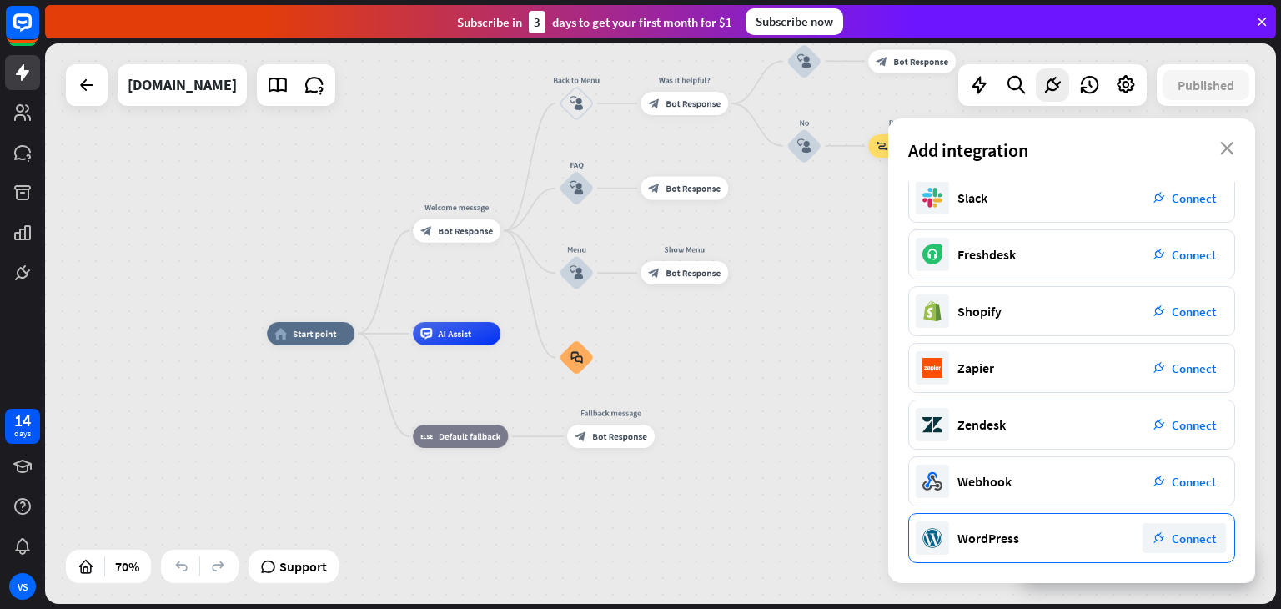
click at [1198, 541] on span "Connect" at bounding box center [1194, 539] width 44 height 16
click at [1188, 538] on span "Connect" at bounding box center [1194, 539] width 44 height 16
